Goal: Book appointment/travel/reservation

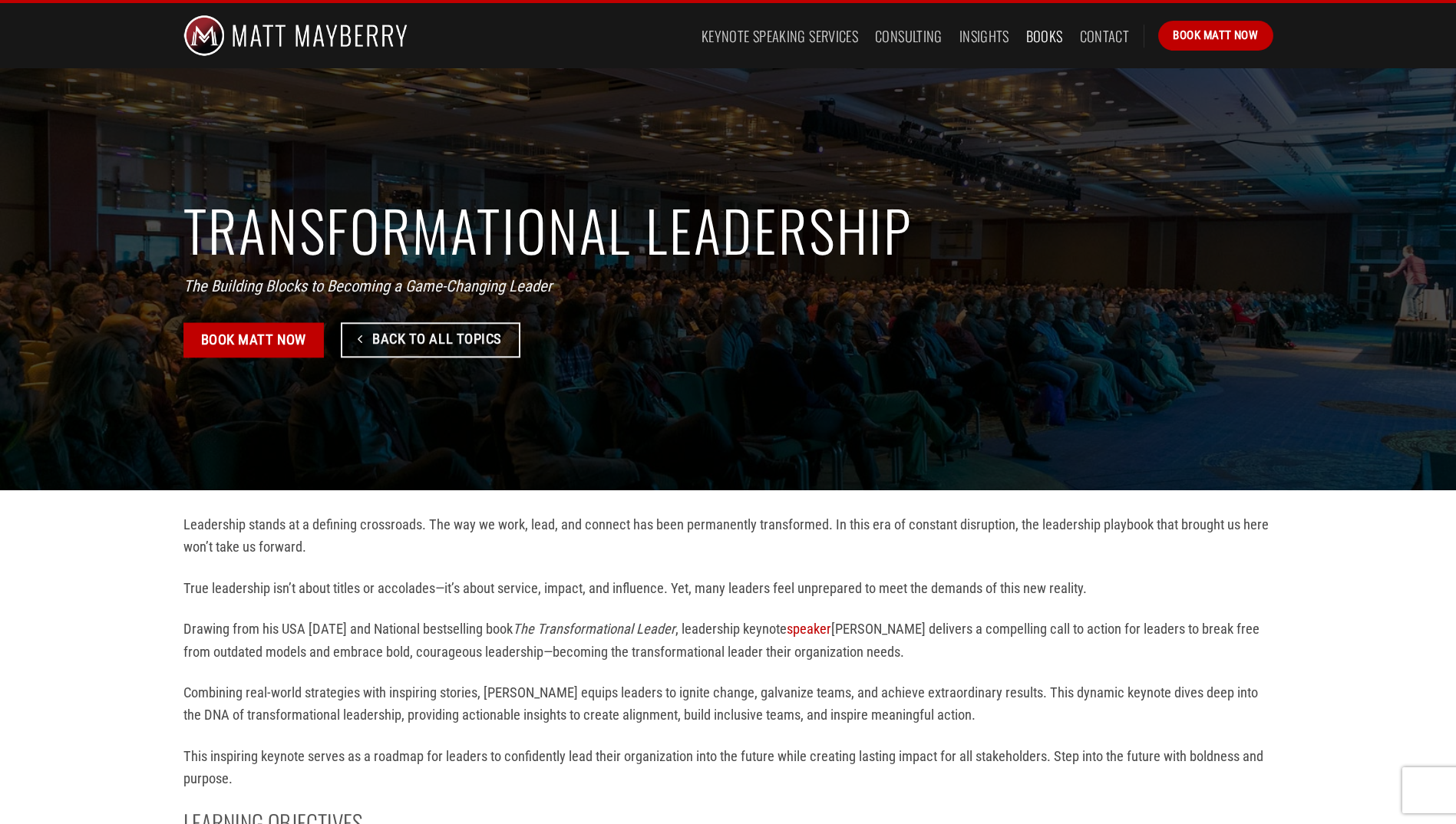
click at [1049, 34] on link "Books" at bounding box center [1044, 35] width 37 height 28
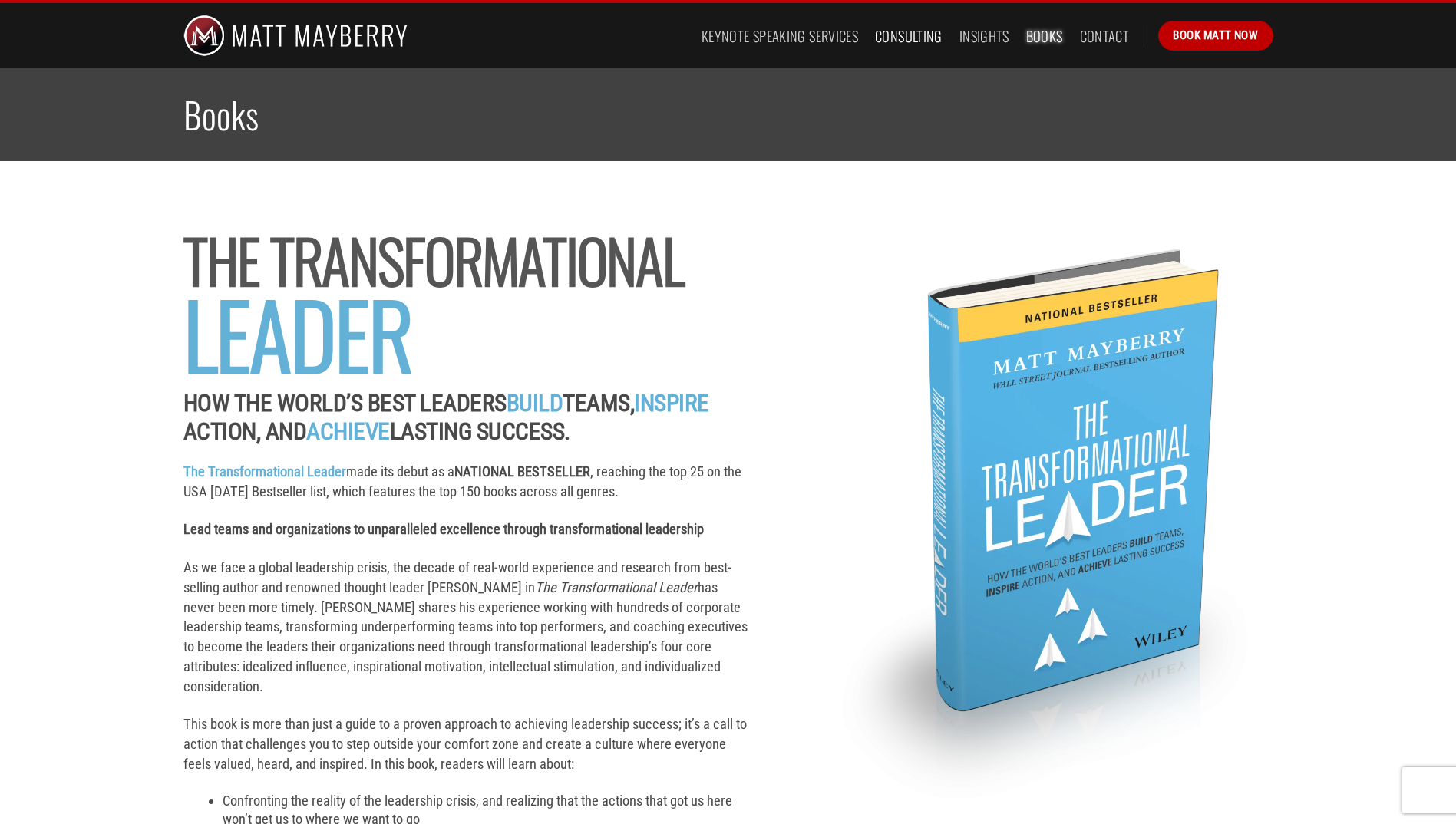
click at [908, 38] on link "Consulting" at bounding box center [908, 35] width 68 height 28
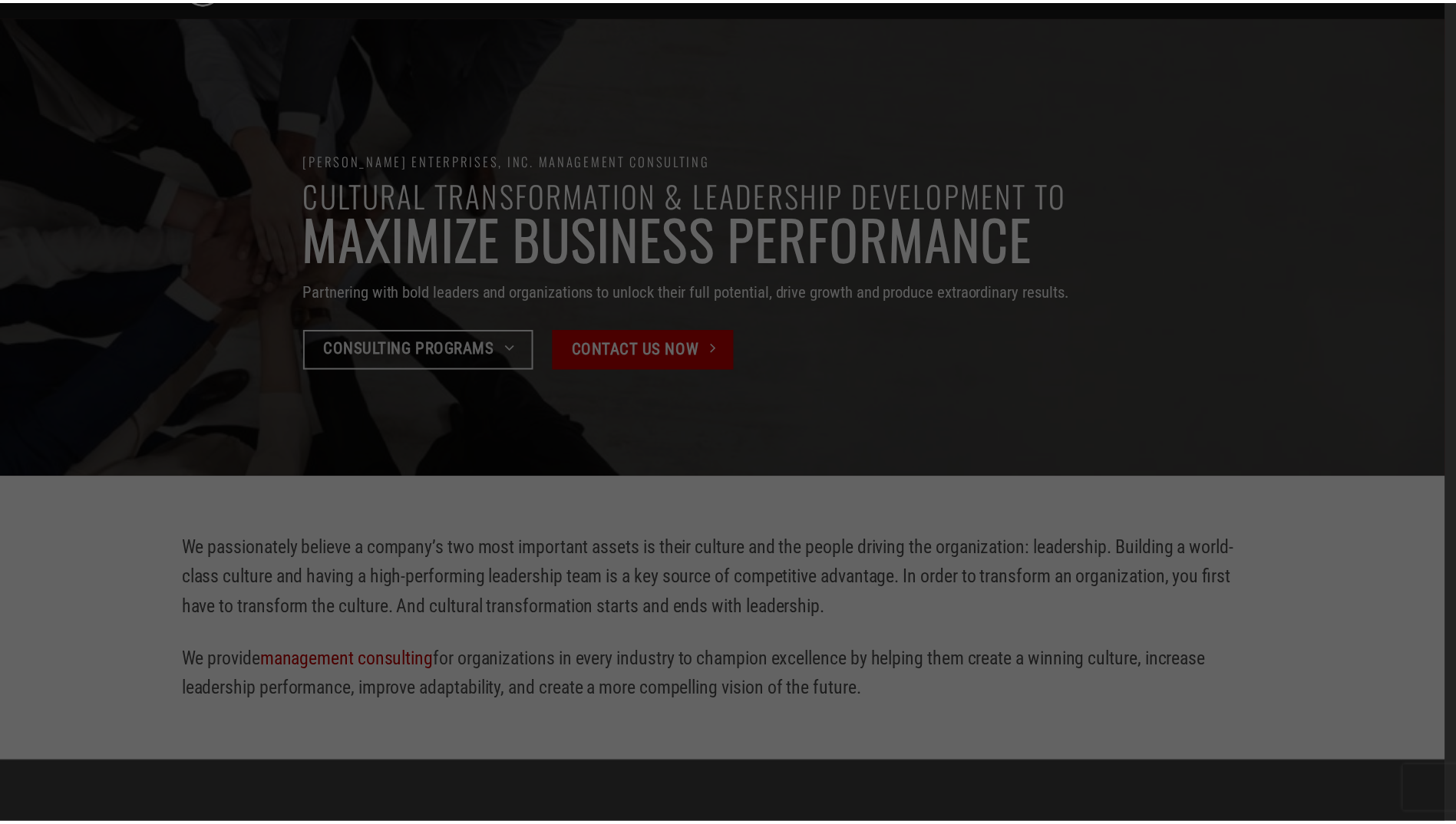
scroll to position [76, 0]
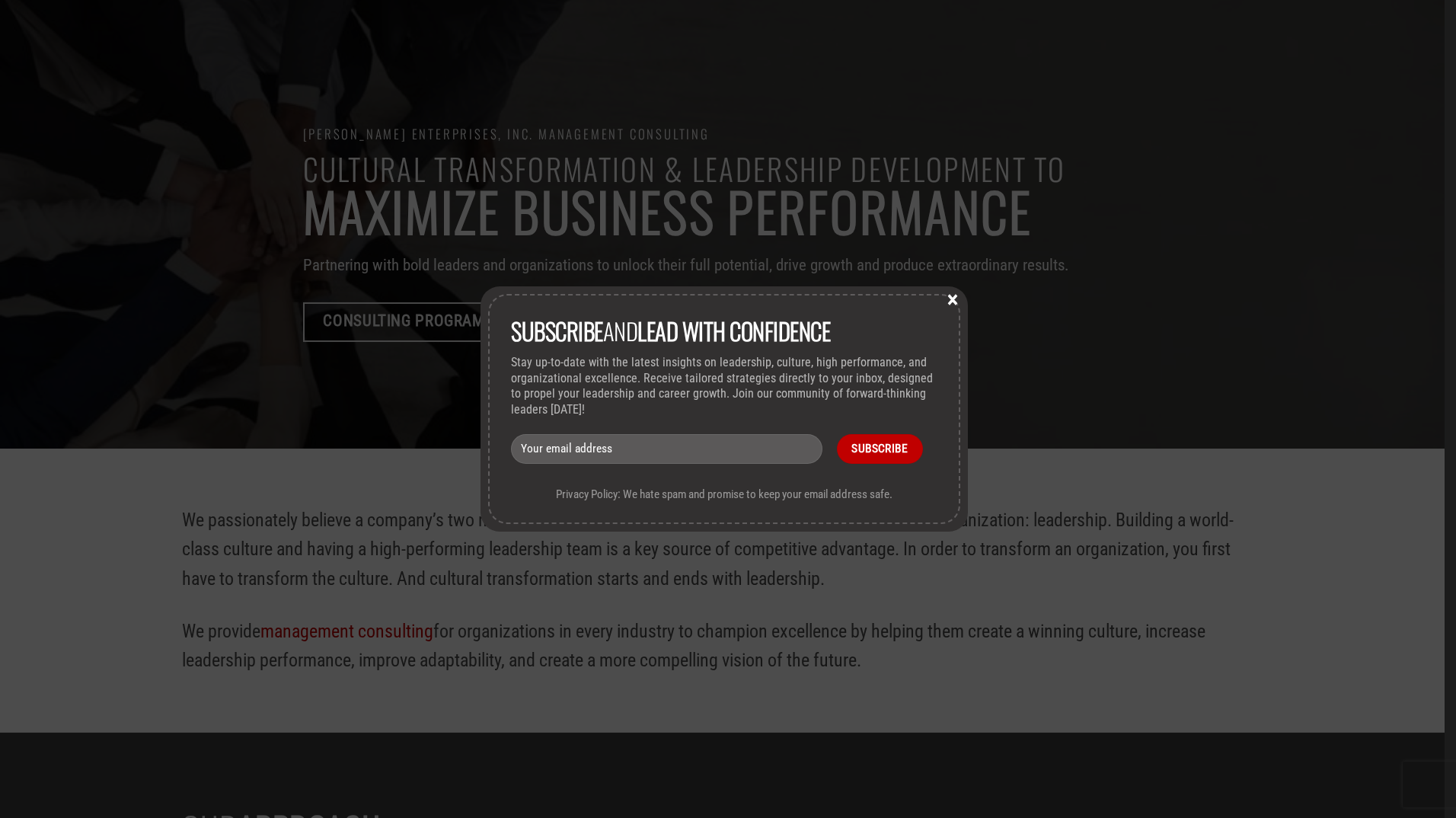
click at [954, 297] on button "×" at bounding box center [952, 298] width 23 height 13
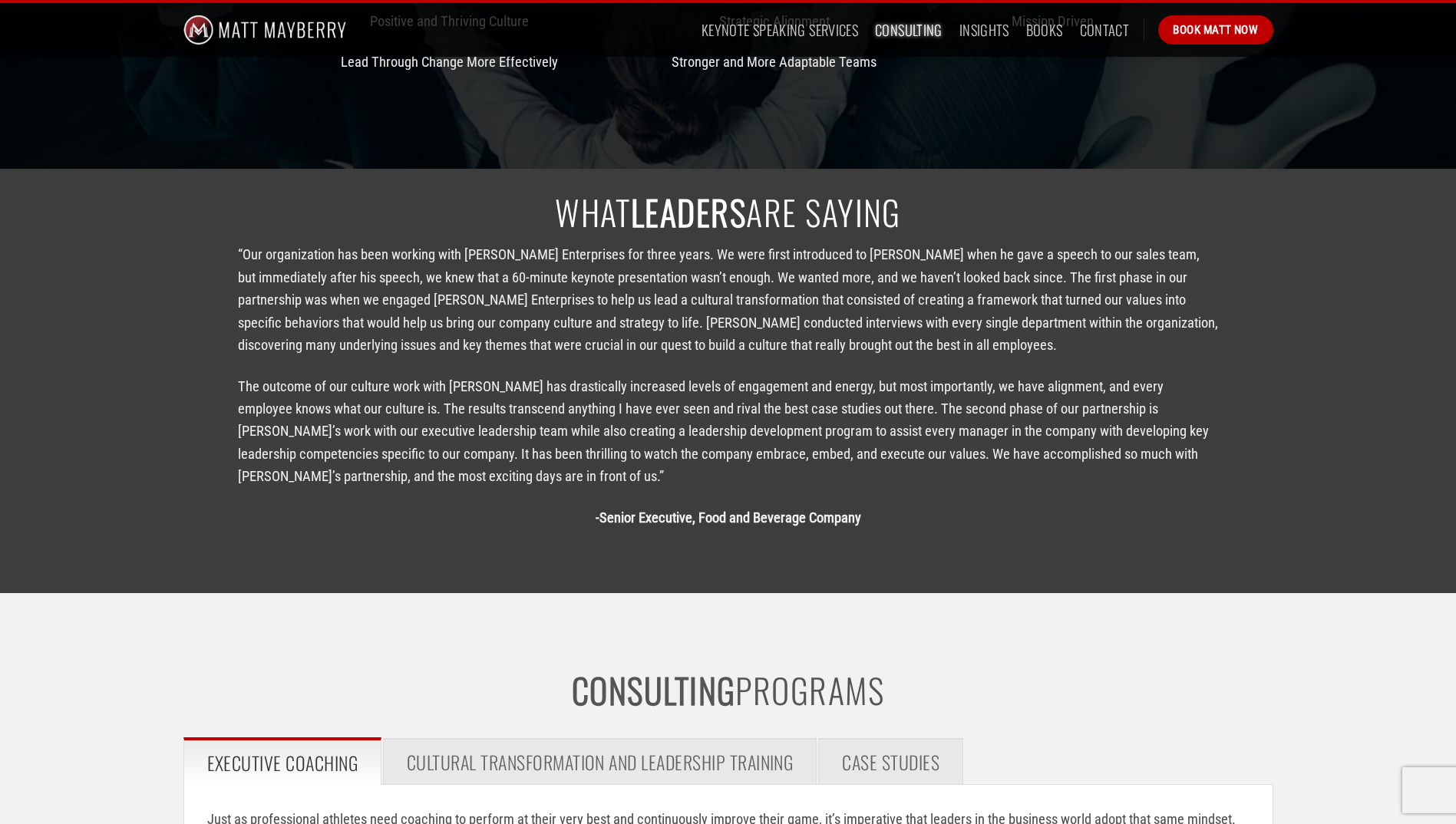
scroll to position [1222, 0]
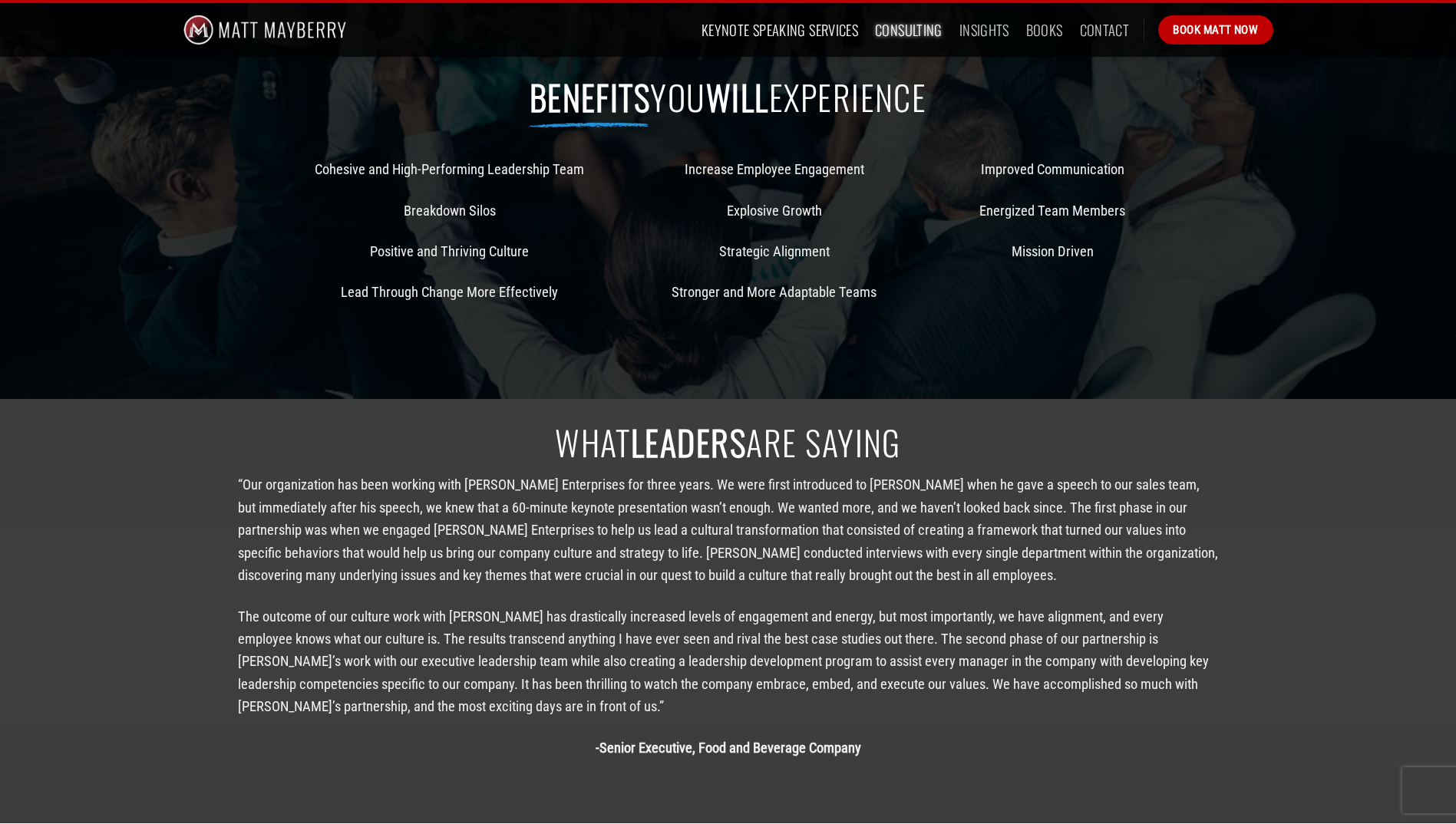
click at [809, 22] on link "Keynote Speaking Services" at bounding box center [780, 30] width 156 height 28
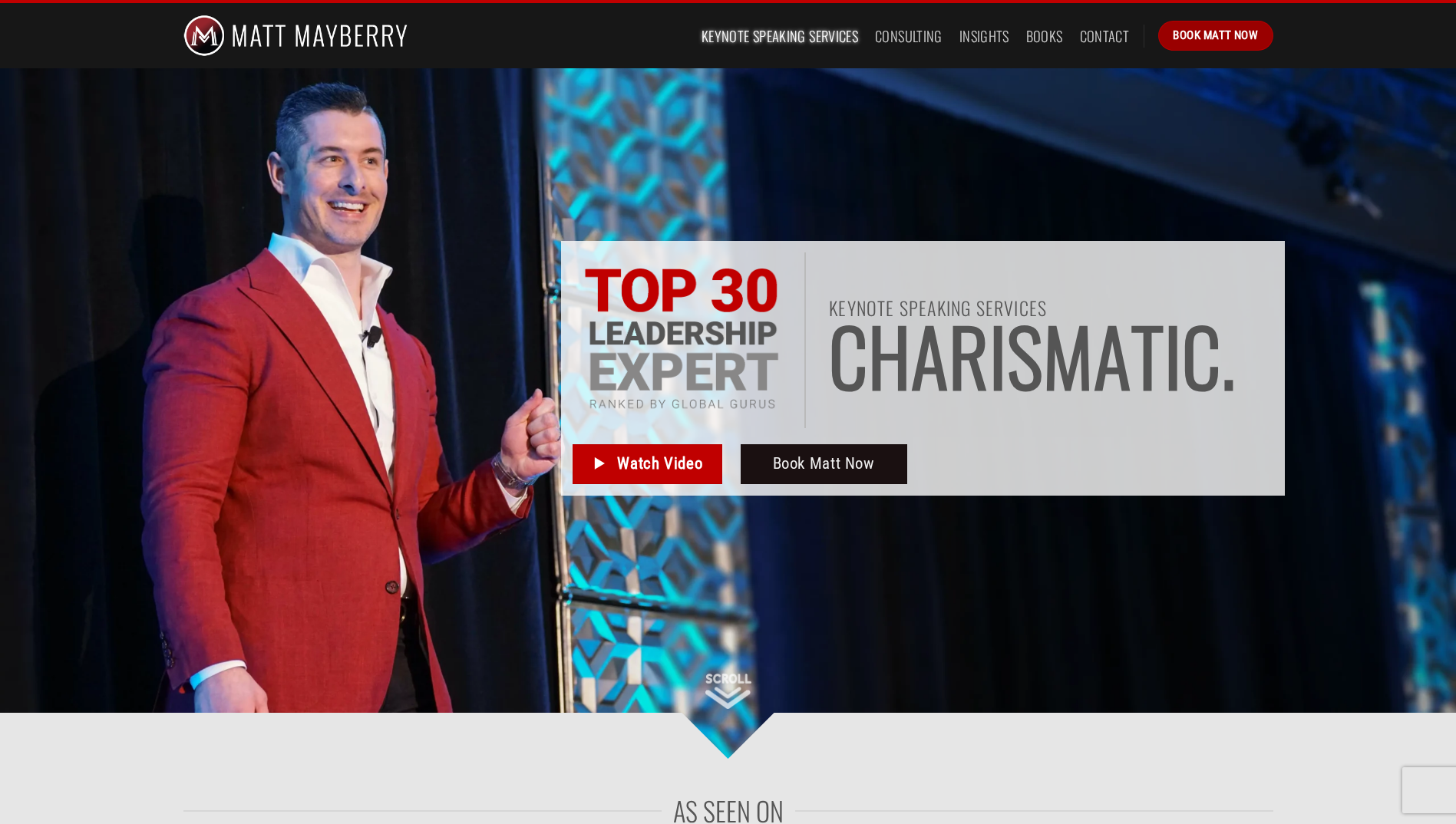
click at [1198, 26] on span "Book Matt Now" at bounding box center [1215, 34] width 85 height 18
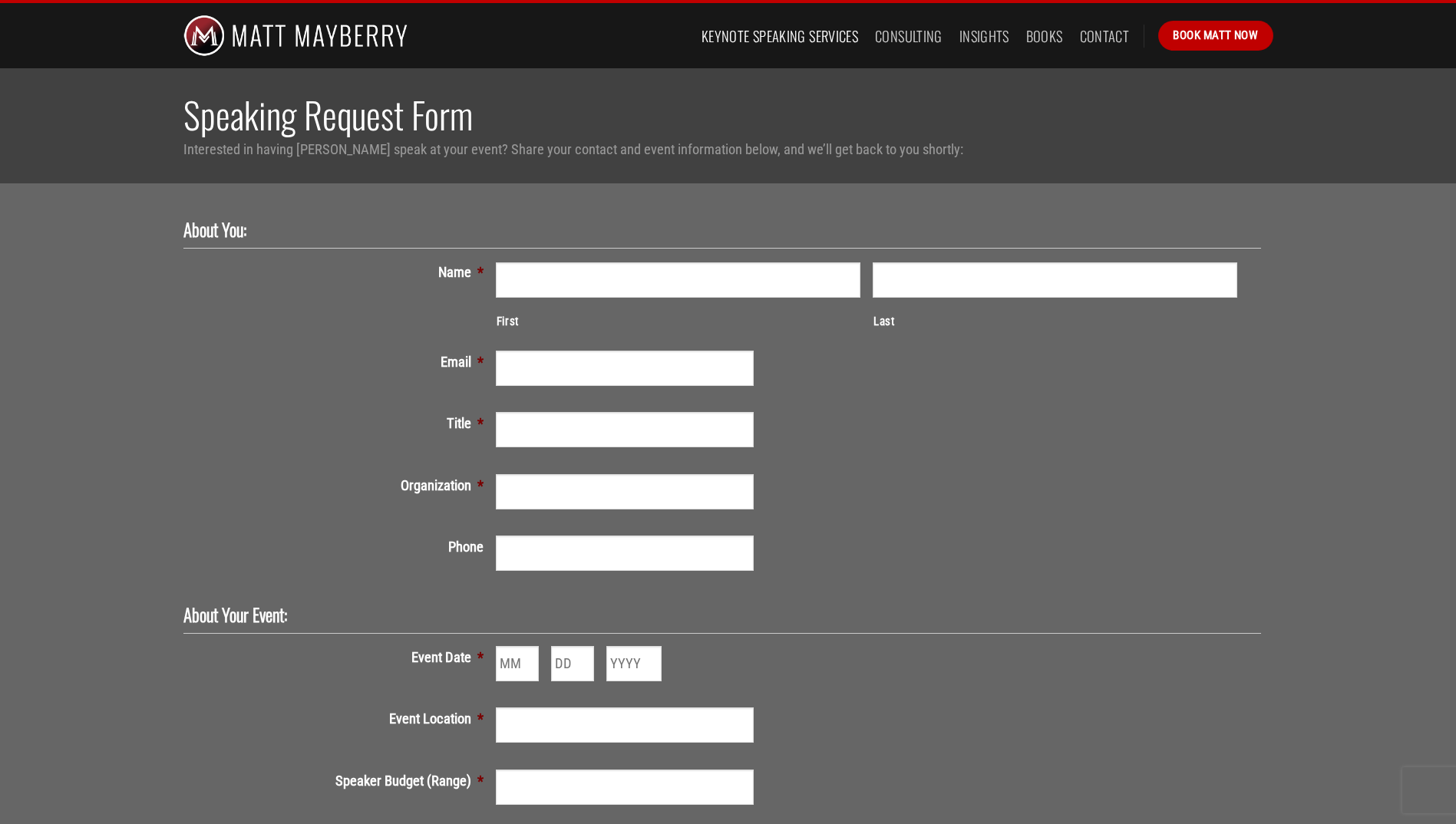
click at [767, 32] on link "Keynote Speaking Services" at bounding box center [780, 35] width 156 height 28
